Goal: Entertainment & Leisure: Consume media (video, audio)

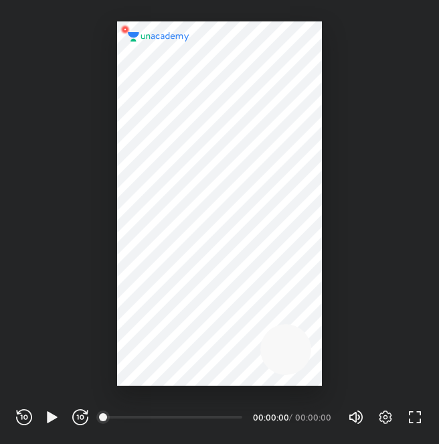
scroll to position [444, 439]
click at [58, 415] on icon "button" at bounding box center [52, 417] width 16 height 16
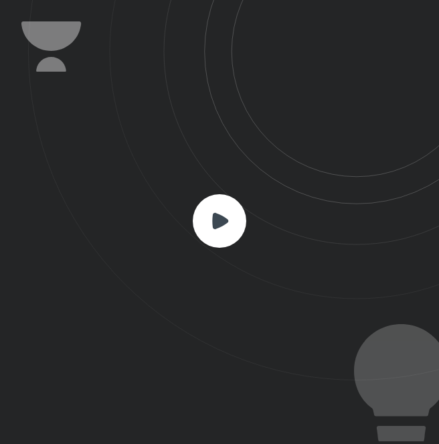
click at [242, 228] on rect at bounding box center [220, 221] width 54 height 54
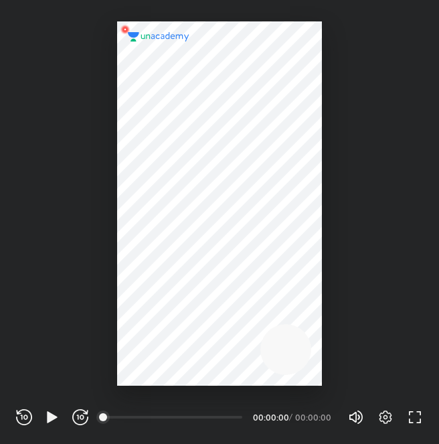
scroll to position [444, 439]
click at [386, 410] on icon "button" at bounding box center [385, 417] width 16 height 16
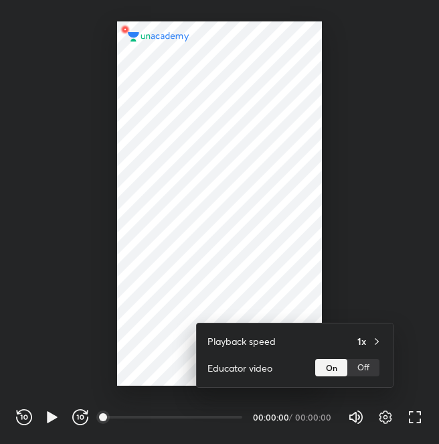
click at [382, 421] on div at bounding box center [219, 222] width 439 height 444
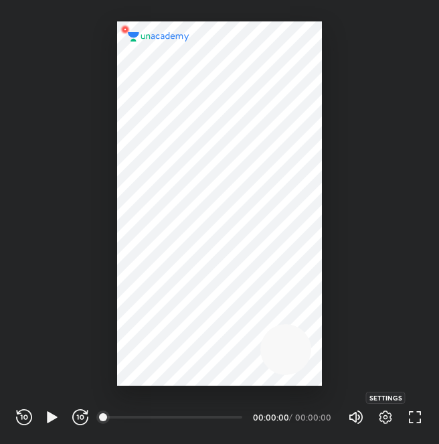
click at [384, 415] on icon "button" at bounding box center [385, 417] width 16 height 16
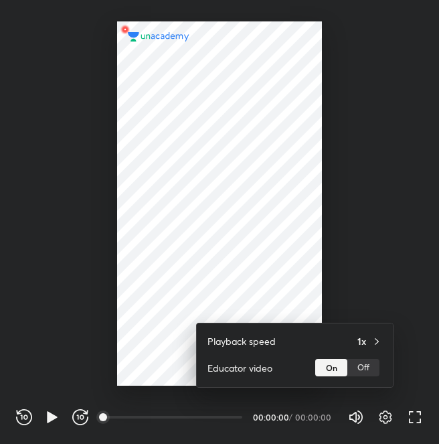
click at [383, 414] on div at bounding box center [219, 222] width 439 height 444
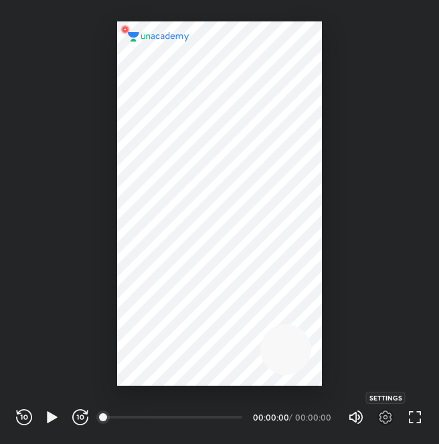
click at [383, 414] on icon "button" at bounding box center [385, 417] width 16 height 16
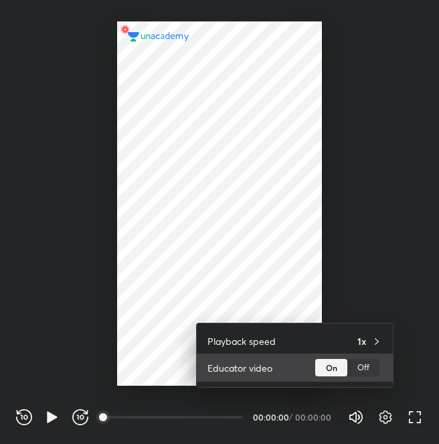
click at [362, 374] on div "Off" at bounding box center [363, 367] width 32 height 17
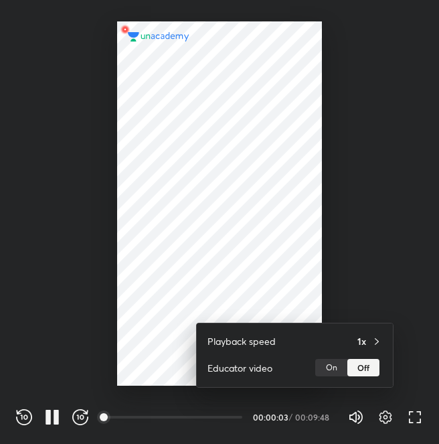
click at [412, 284] on div at bounding box center [219, 222] width 439 height 444
